Goal: Task Accomplishment & Management: Use online tool/utility

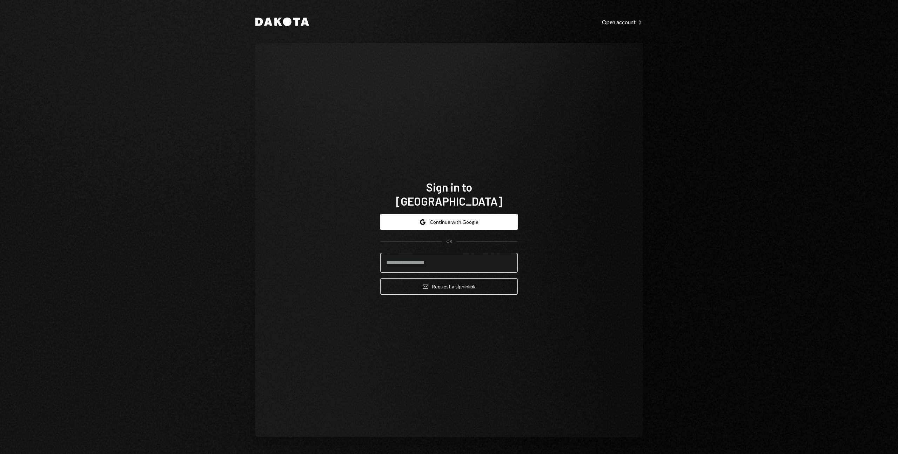
click at [423, 253] on input "email" at bounding box center [449, 263] width 138 height 20
click at [0, 454] on com-1password-button at bounding box center [0, 454] width 0 height 0
type input "**********"
click at [435, 283] on button "Email Request a sign in link" at bounding box center [449, 286] width 138 height 16
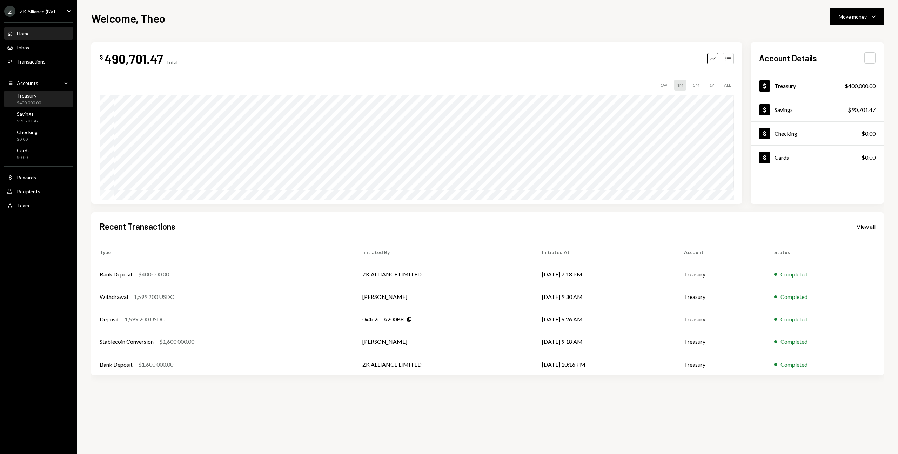
click at [38, 99] on div "Treasury $400,000.00" at bounding box center [29, 99] width 24 height 13
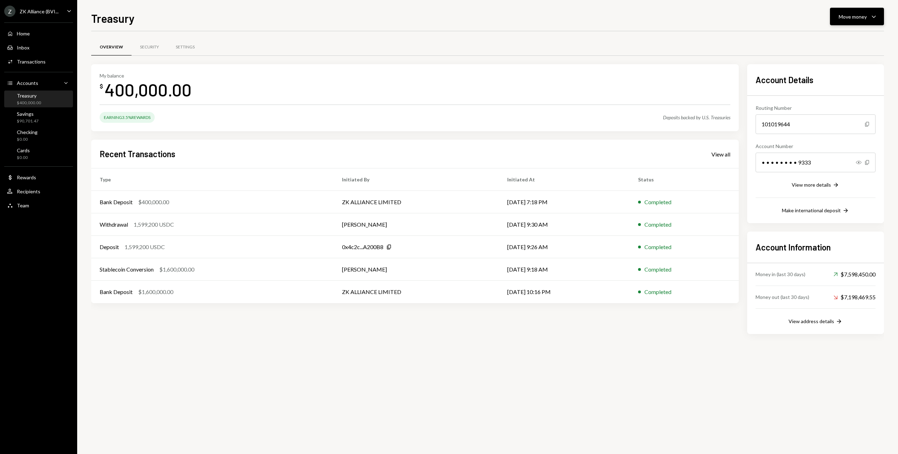
click at [853, 14] on div "Move money" at bounding box center [853, 16] width 28 height 7
click at [841, 92] on div "Swap stablecoins" at bounding box center [851, 90] width 51 height 7
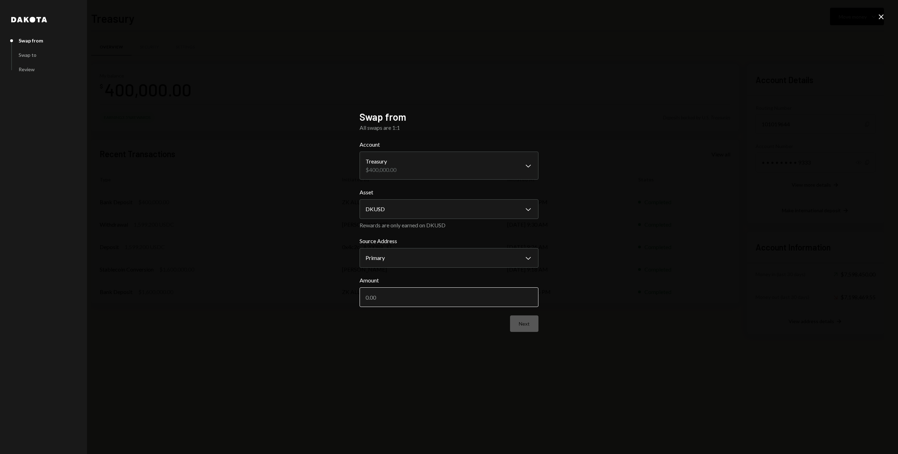
click at [500, 303] on input "Amount" at bounding box center [449, 297] width 179 height 20
type input "400000"
click at [524, 327] on button "Next" at bounding box center [524, 323] width 28 height 16
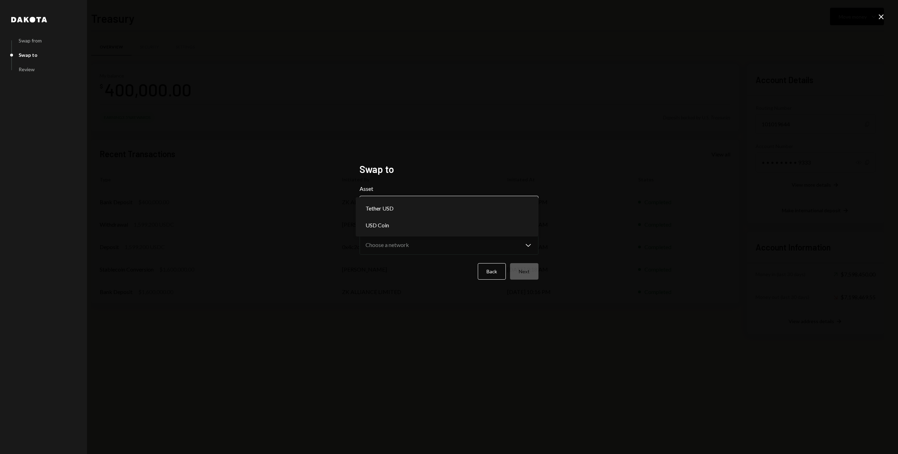
click at [417, 209] on body "Z ZK Alliance (BVI... Caret Down Home Home Inbox Inbox Activities Transactions …" at bounding box center [449, 227] width 898 height 454
select select "****"
click at [537, 273] on button "Next" at bounding box center [524, 271] width 28 height 16
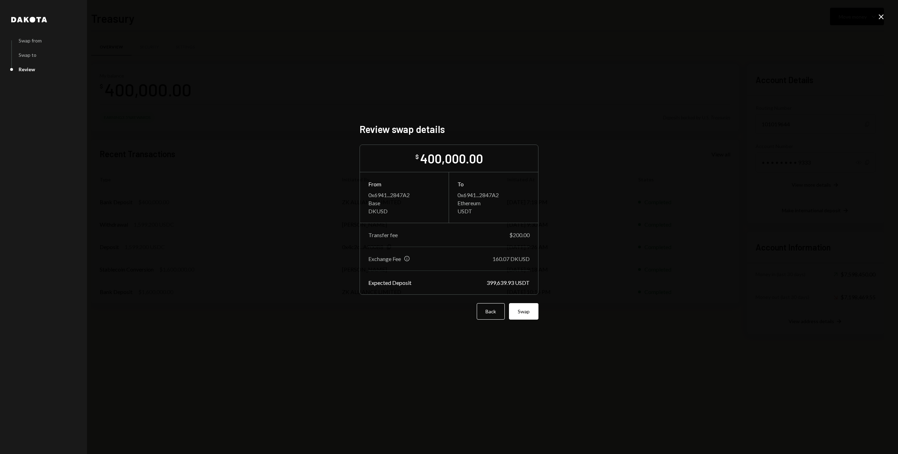
click at [407, 260] on div "Info" at bounding box center [407, 258] width 6 height 6
click at [525, 315] on button "Swap" at bounding box center [523, 311] width 29 height 16
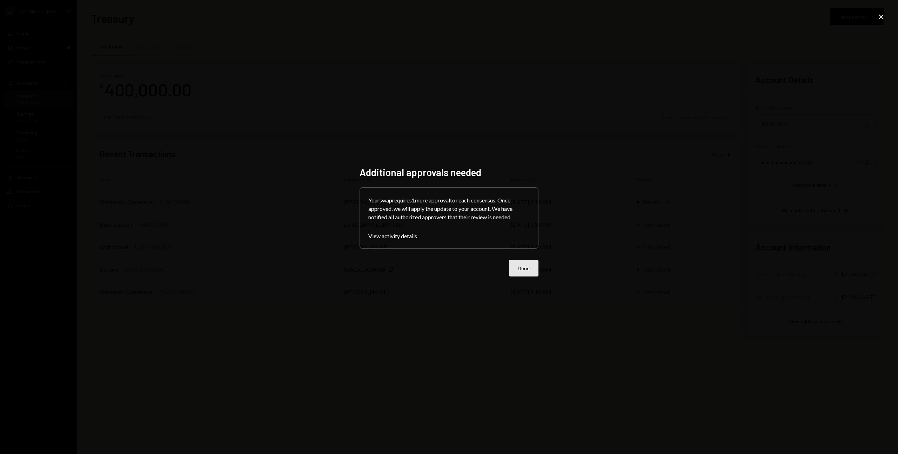
click at [521, 266] on button "Done" at bounding box center [523, 268] width 29 height 16
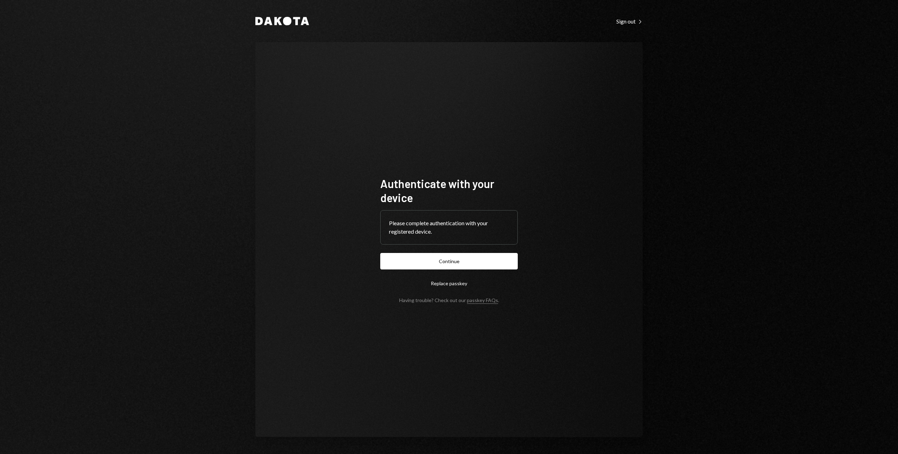
click at [414, 260] on button "Continue" at bounding box center [449, 261] width 138 height 16
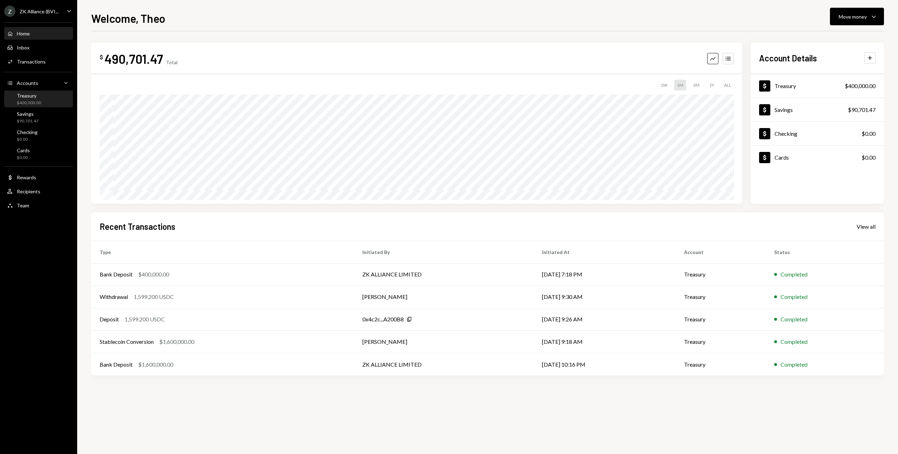
click at [34, 101] on div "$400,000.00" at bounding box center [29, 103] width 24 height 6
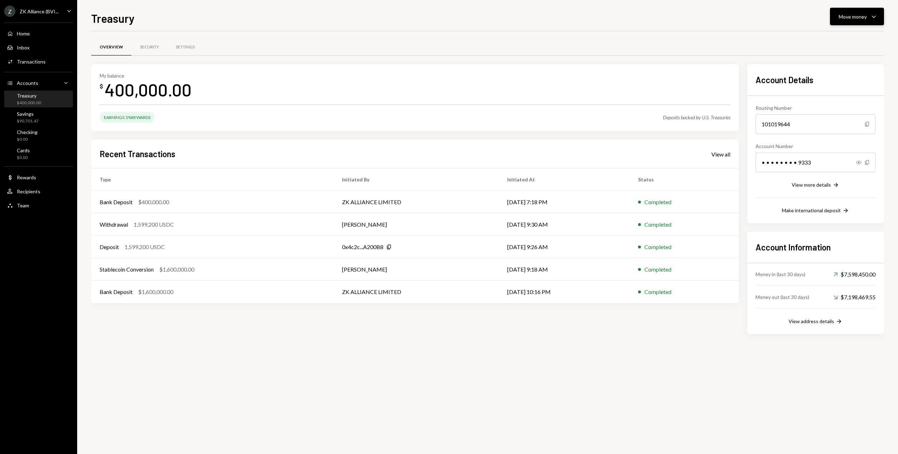
click at [848, 21] on button "Move money Caret Down" at bounding box center [857, 17] width 54 height 18
click at [845, 90] on div "Swap stablecoins" at bounding box center [851, 90] width 51 height 7
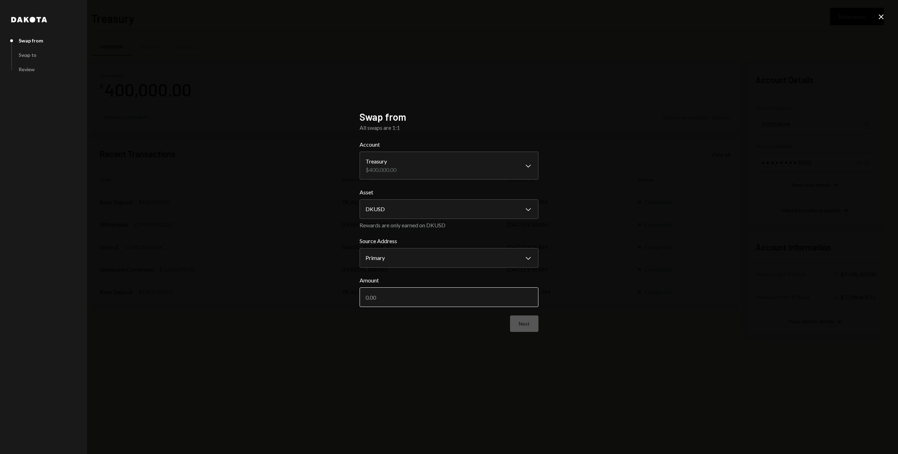
click at [388, 304] on input "Amount" at bounding box center [449, 297] width 179 height 20
type input "400000"
click at [531, 323] on button "Next" at bounding box center [524, 323] width 28 height 16
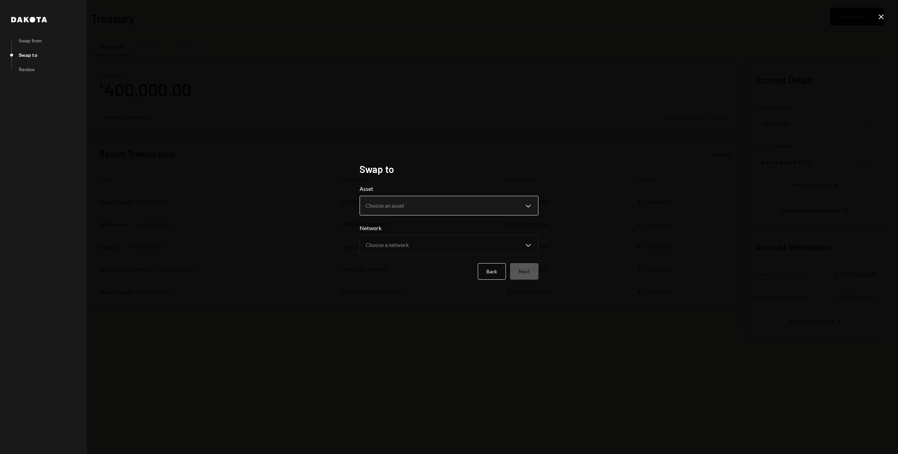
click at [456, 207] on body "Z ZK Alliance (BVI... Caret Down Home Home Inbox Inbox Activities Transactions …" at bounding box center [449, 227] width 898 height 454
select select "****"
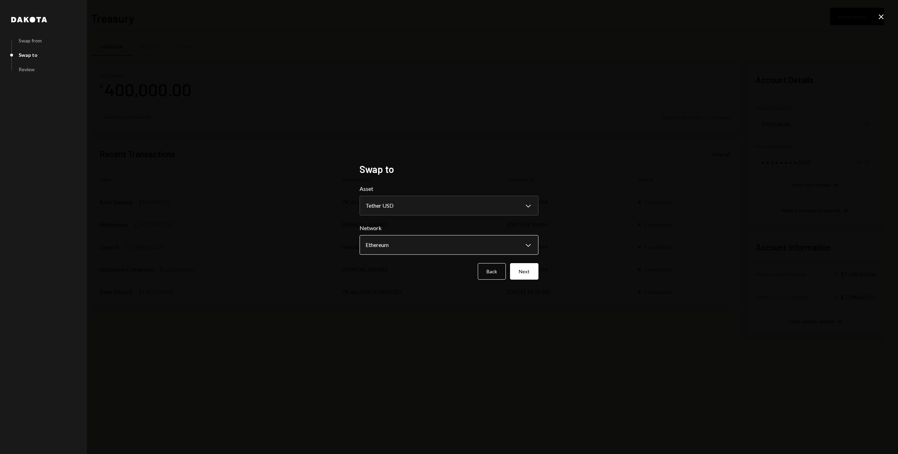
click at [424, 247] on body "Z ZK Alliance (BVI... Caret Down Home Home Inbox Inbox Activities Transactions …" at bounding box center [449, 227] width 898 height 454
click at [532, 274] on button "Next" at bounding box center [524, 271] width 28 height 16
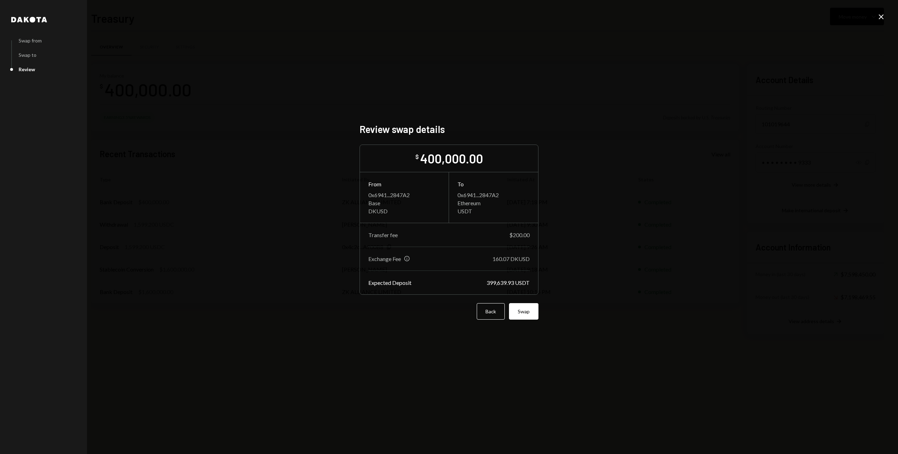
click at [408, 258] on div "Info" at bounding box center [407, 258] width 6 height 6
click at [406, 257] on div "Info" at bounding box center [407, 258] width 6 height 6
click at [498, 310] on button "Back" at bounding box center [491, 311] width 28 height 16
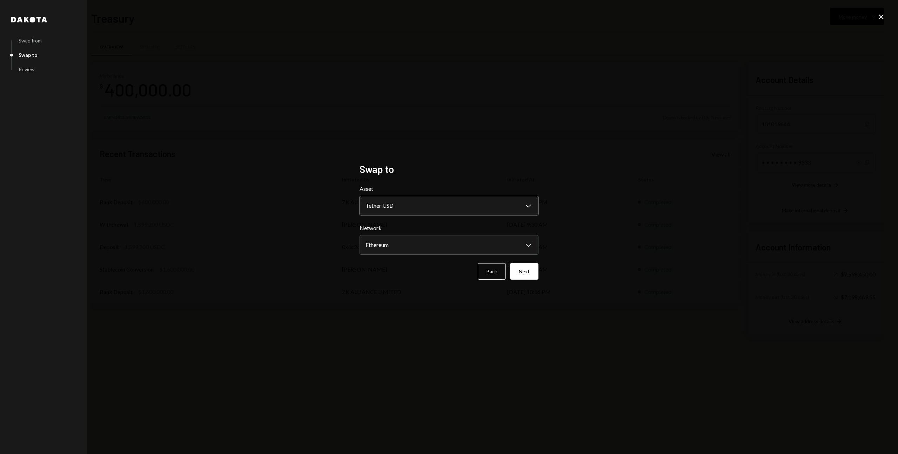
click at [419, 211] on body "Z ZK Alliance (BVI... Caret Down Home Home Inbox Inbox Activities Transactions …" at bounding box center [449, 227] width 898 height 454
select select "****"
click at [411, 247] on body "Z ZK Alliance (BVI... Caret Down Home Home Inbox Inbox Activities Transactions …" at bounding box center [449, 227] width 898 height 454
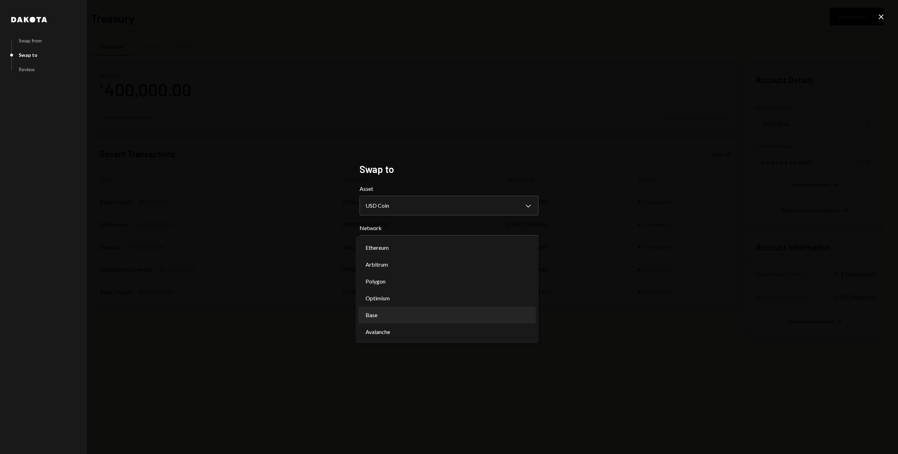
select select "**********"
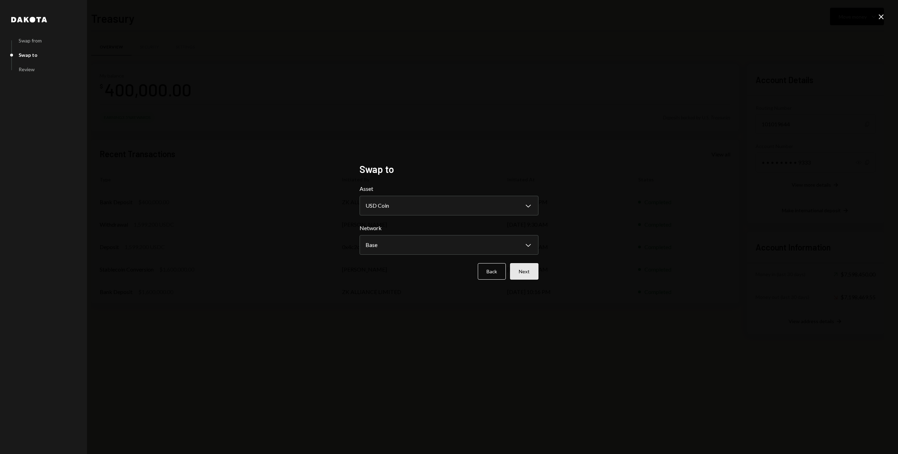
click at [532, 268] on button "Next" at bounding box center [524, 271] width 28 height 16
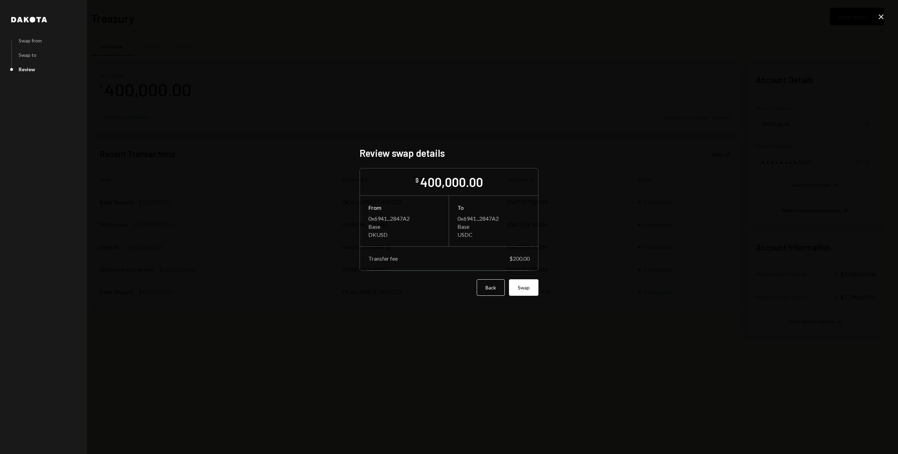
click at [520, 260] on div "$200.00" at bounding box center [519, 258] width 20 height 7
click at [516, 256] on div "$200.00" at bounding box center [519, 258] width 20 height 7
click at [375, 260] on div "Transfer fee" at bounding box center [382, 258] width 29 height 7
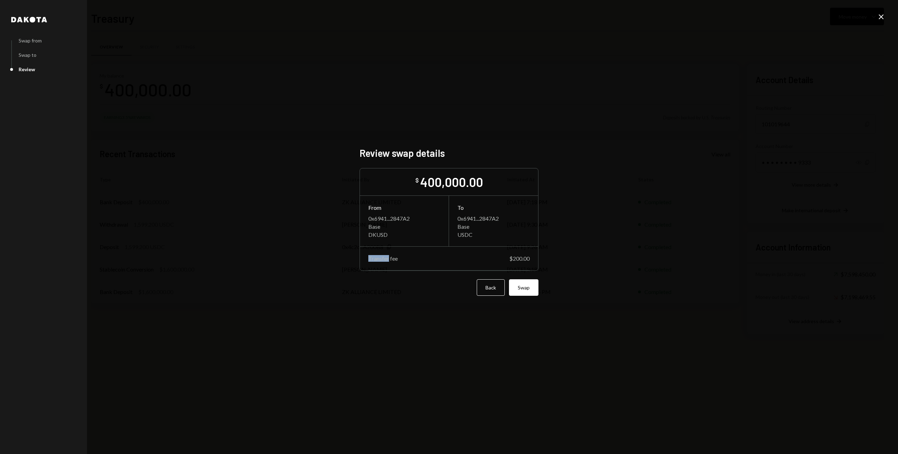
click at [375, 259] on div "Transfer fee" at bounding box center [382, 258] width 29 height 7
click at [516, 260] on div "$200.00" at bounding box center [519, 258] width 20 height 7
